Goal: Information Seeking & Learning: Find specific fact

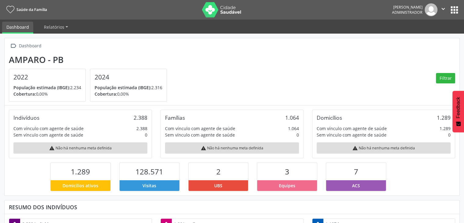
scroll to position [305174, 305123]
click at [452, 13] on button "apps" at bounding box center [454, 10] width 11 height 11
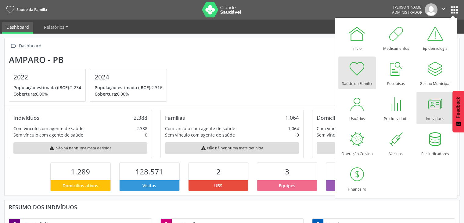
click at [426, 112] on div at bounding box center [435, 104] width 18 height 18
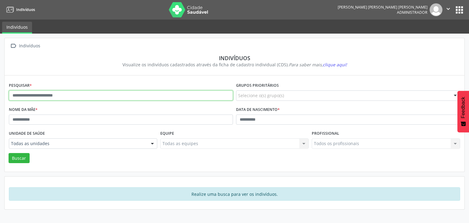
click at [54, 97] on input "text" at bounding box center [121, 95] width 224 height 10
type input "*"
click at [9, 153] on button "Buscar" at bounding box center [19, 158] width 21 height 10
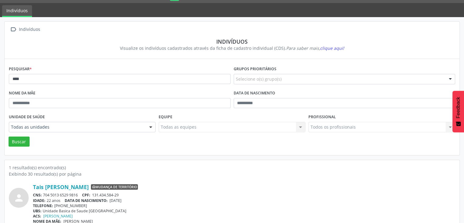
scroll to position [26, 0]
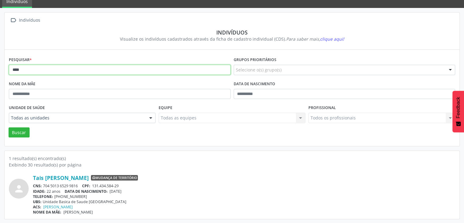
click at [46, 71] on input "****" at bounding box center [120, 70] width 222 height 10
click at [9, 127] on button "Buscar" at bounding box center [19, 132] width 21 height 10
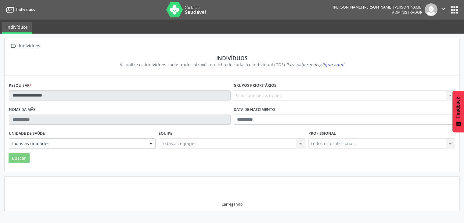
scroll to position [0, 0]
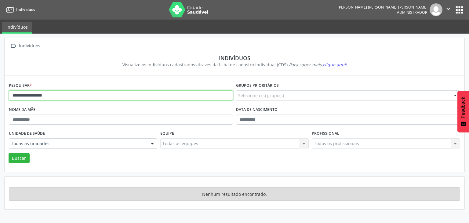
click at [62, 98] on input "**********" at bounding box center [121, 95] width 224 height 10
type input "*"
type input "*******"
click at [9, 153] on button "Buscar" at bounding box center [19, 158] width 21 height 10
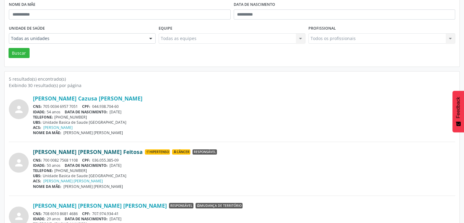
scroll to position [122, 0]
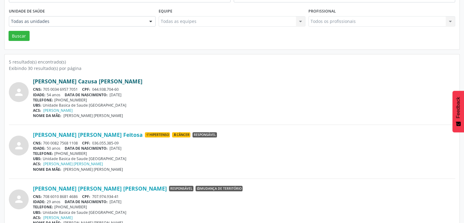
click at [63, 78] on link "[PERSON_NAME] Cazusa [PERSON_NAME]" at bounding box center [88, 81] width 110 height 7
